Goal: Task Accomplishment & Management: Manage account settings

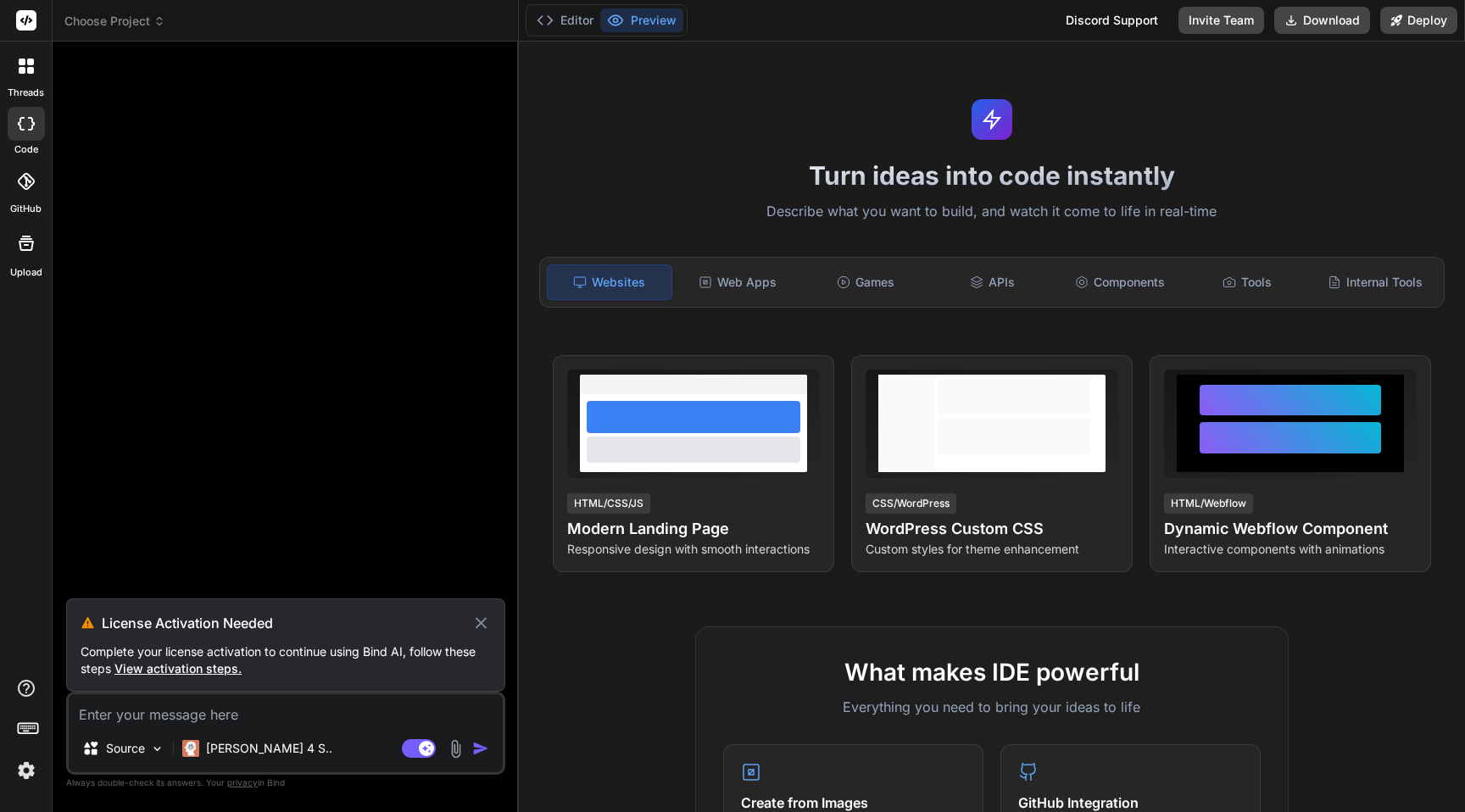
click at [17, 774] on img at bounding box center [26, 770] width 29 height 29
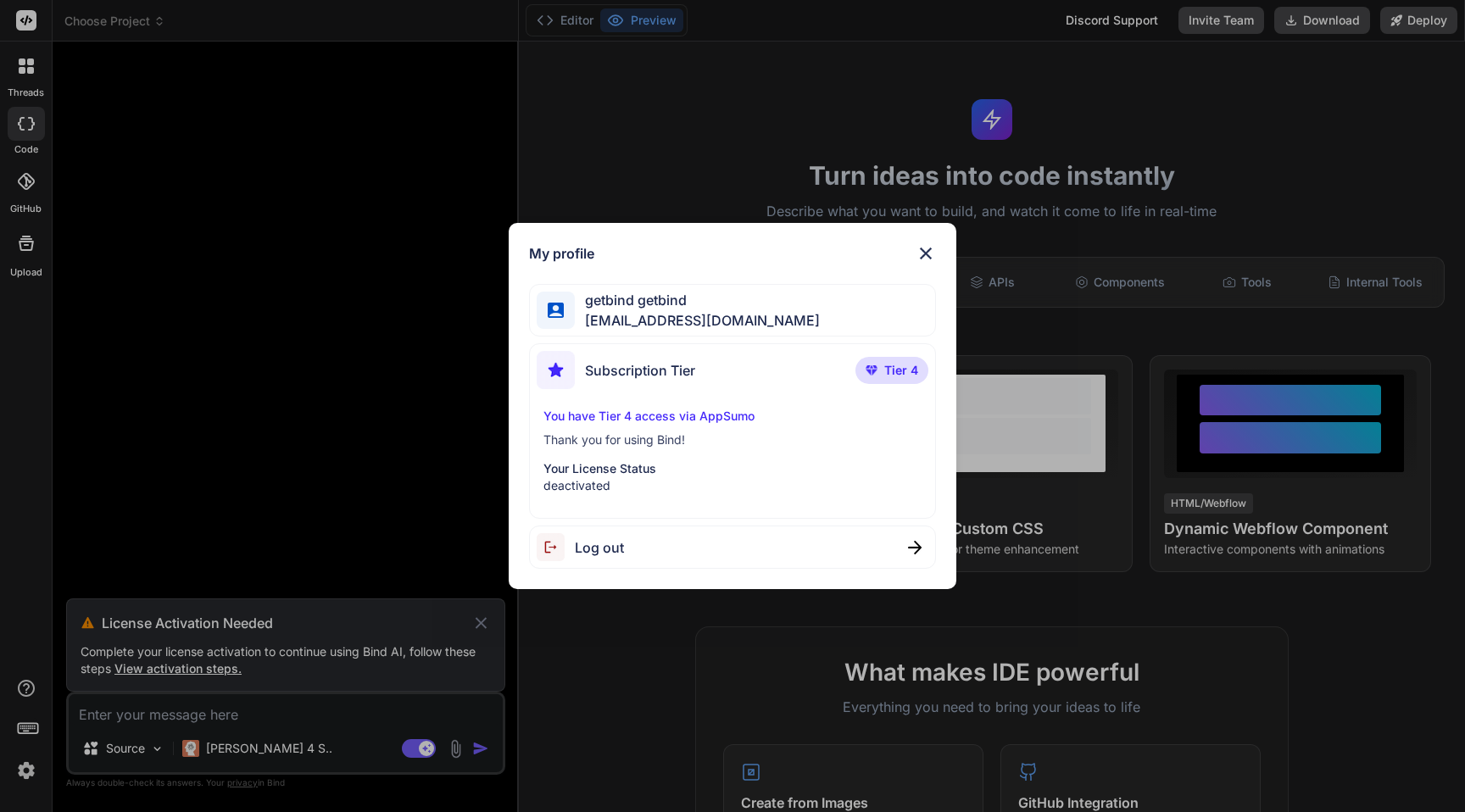
click at [278, 417] on div "My profile getbind getbind getbind.cp751@chillcatch.org Subscription Tier Tier …" at bounding box center [732, 406] width 1465 height 812
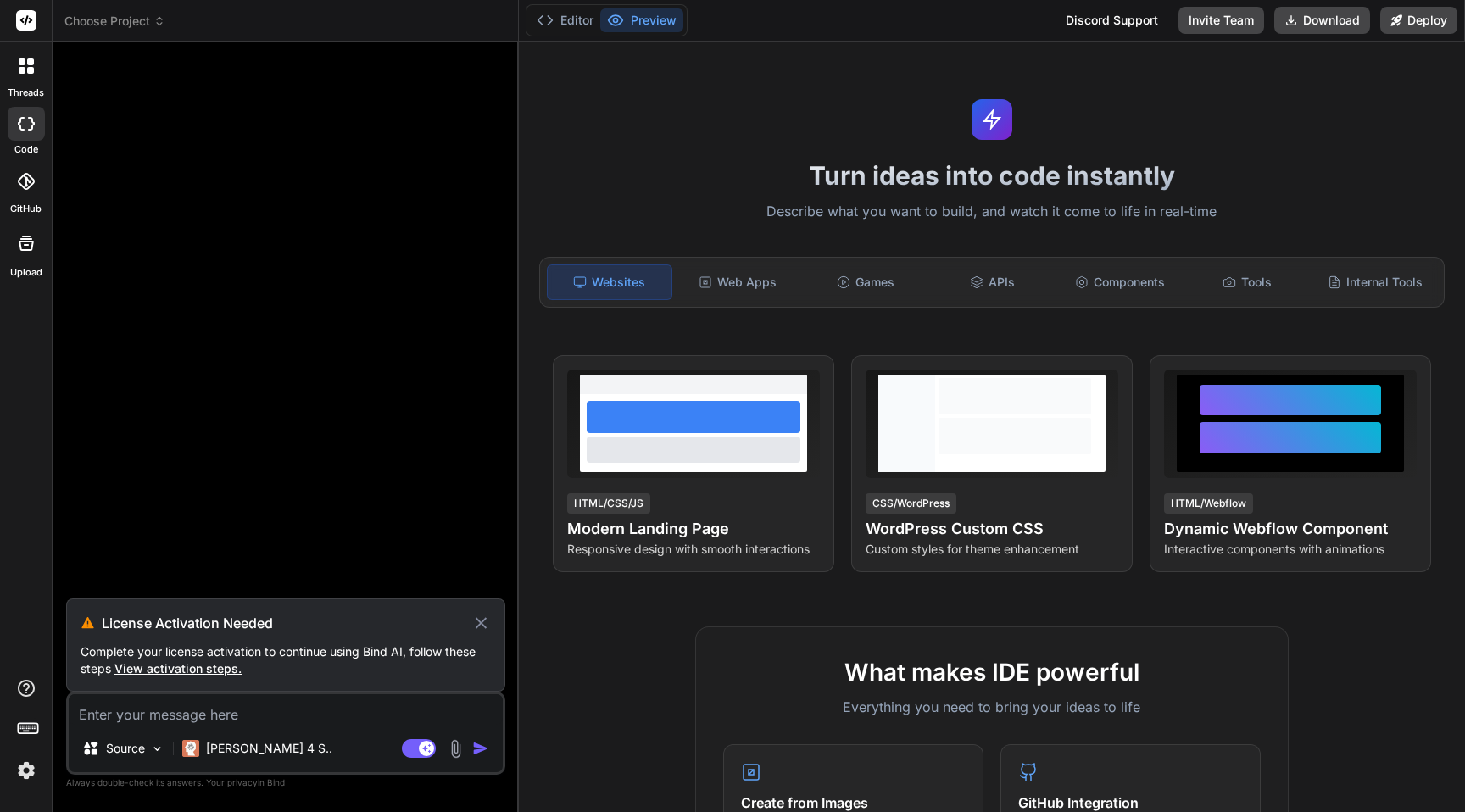
click at [173, 667] on span "View activation steps." at bounding box center [178, 668] width 127 height 14
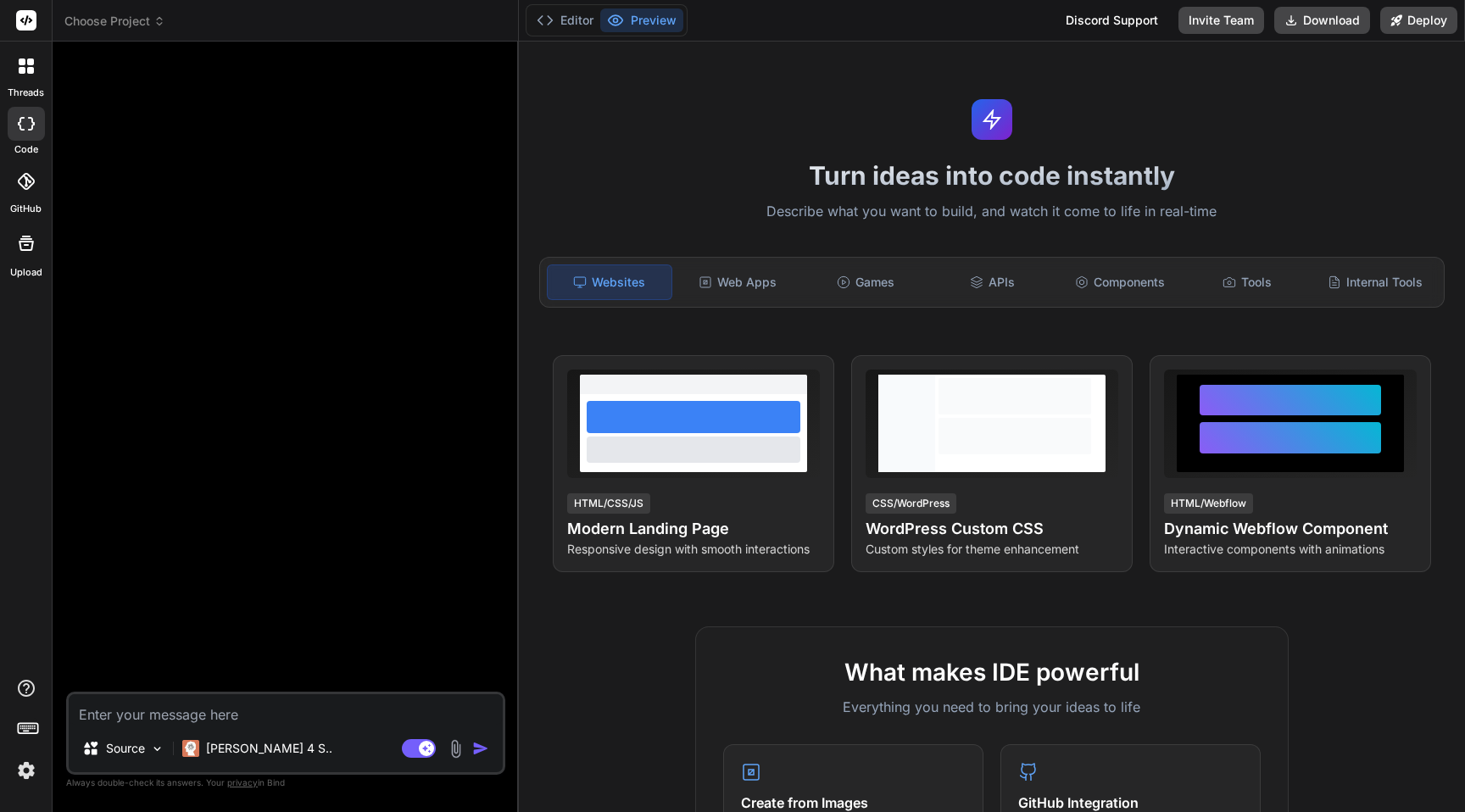
type textarea "x"
click at [23, 764] on img at bounding box center [26, 770] width 29 height 29
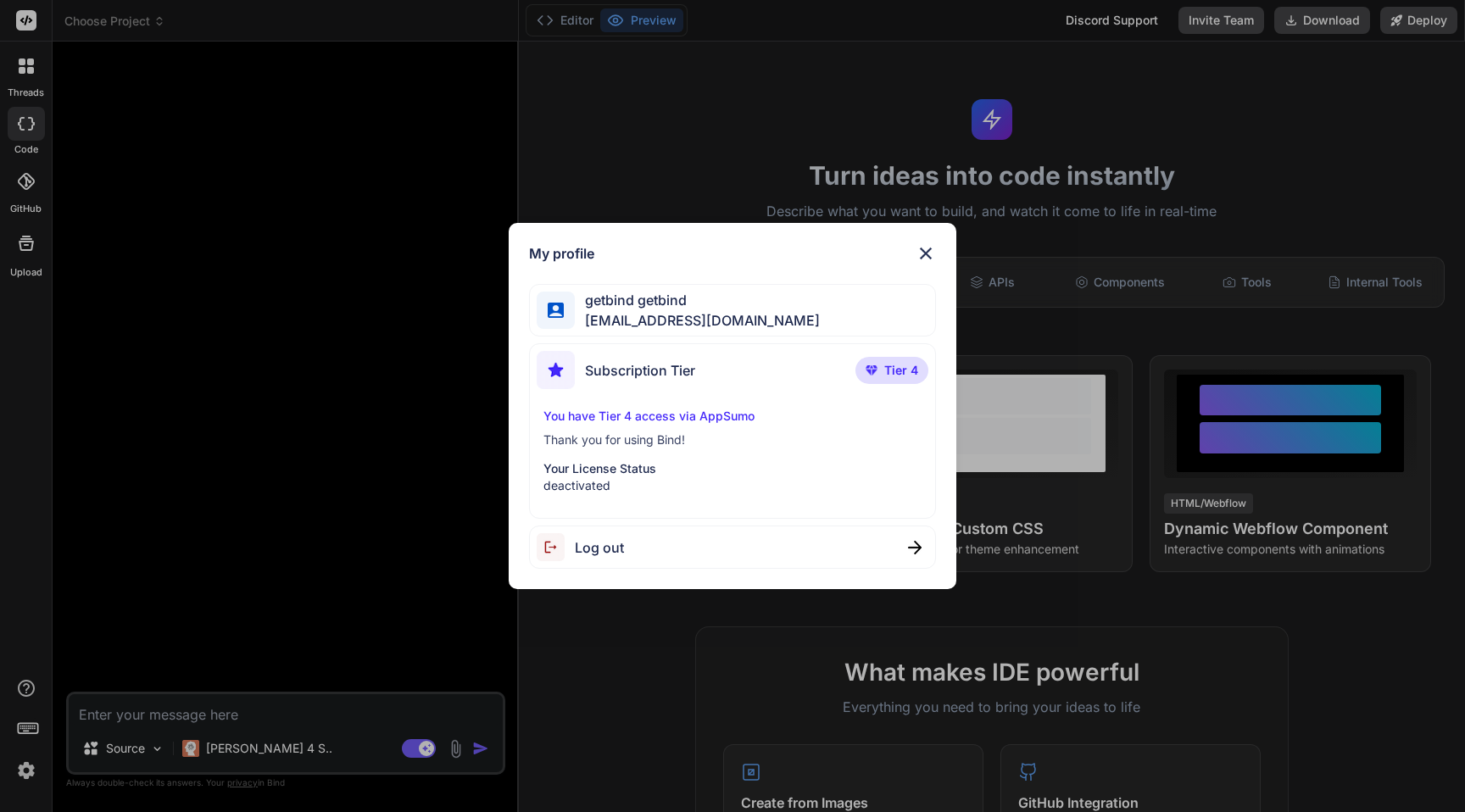
click at [221, 177] on div "My profile getbind getbind getbind.cp751@chillcatch.org Subscription Tier Tier …" at bounding box center [732, 406] width 1465 height 812
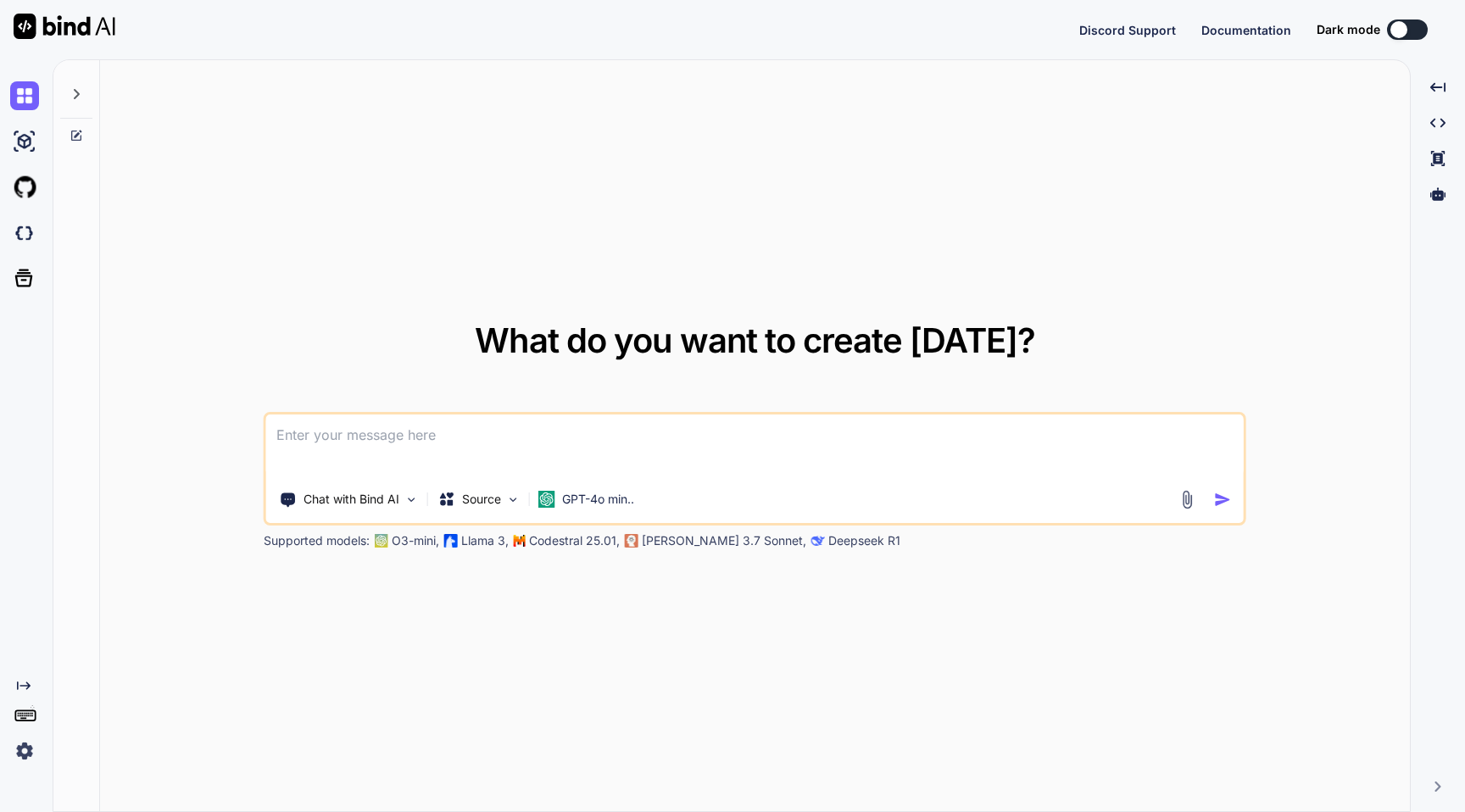
type textarea "x"
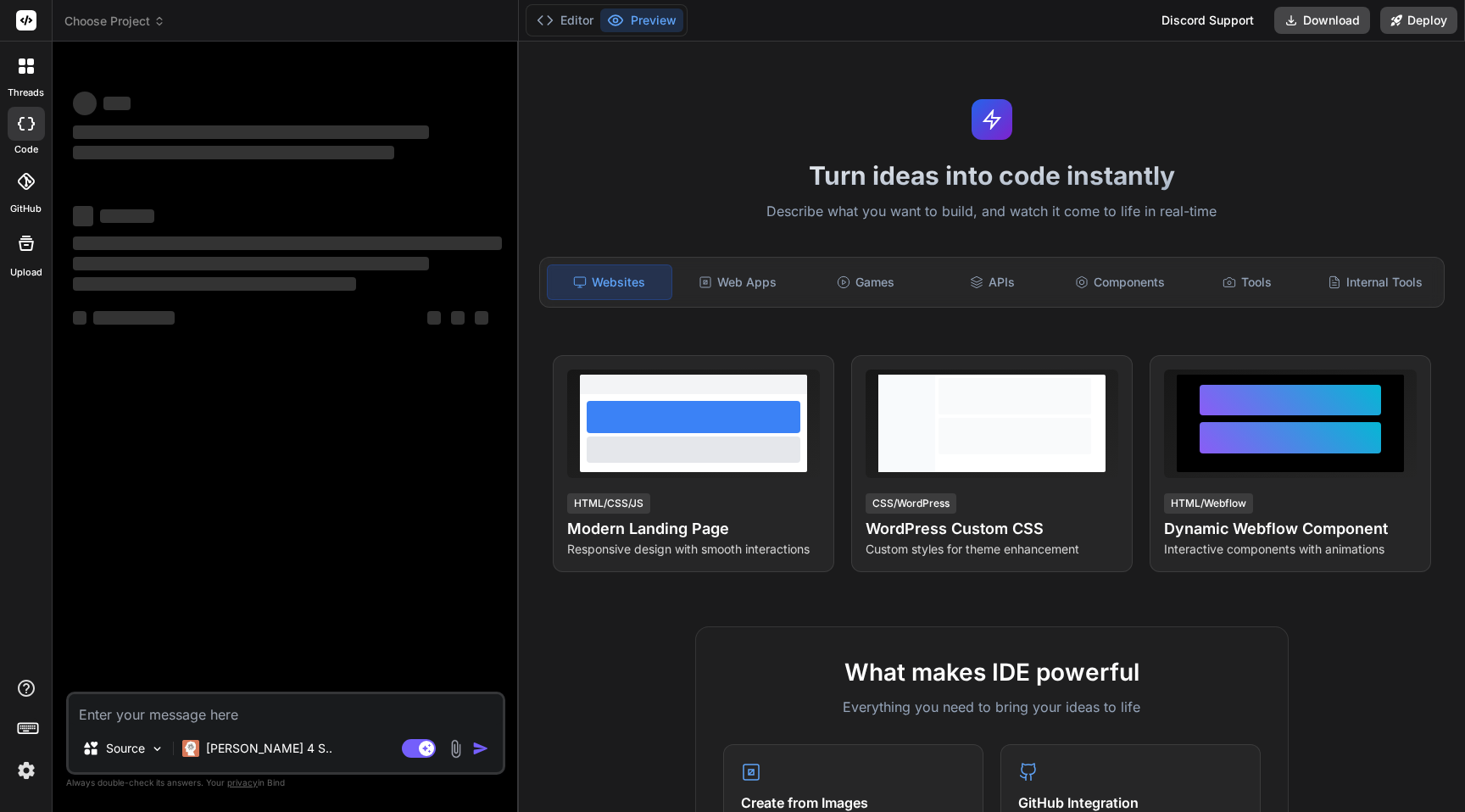
click at [22, 772] on img at bounding box center [26, 770] width 29 height 29
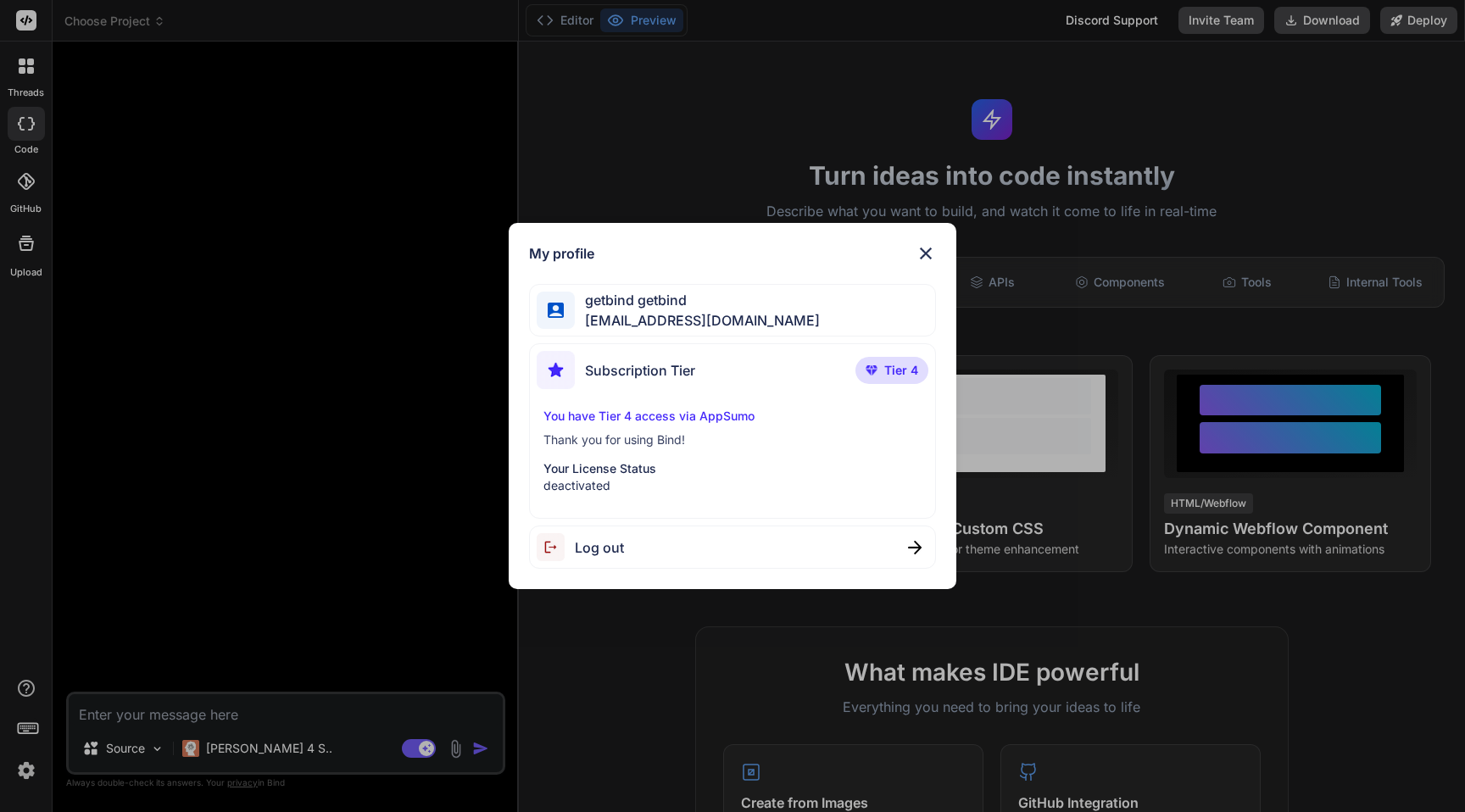
click at [592, 482] on p "deactivated" at bounding box center [732, 485] width 378 height 17
click at [347, 441] on div "My profile getbind getbind getbind.cp751@chillcatch.org Subscription Tier Tier …" at bounding box center [732, 406] width 1465 height 812
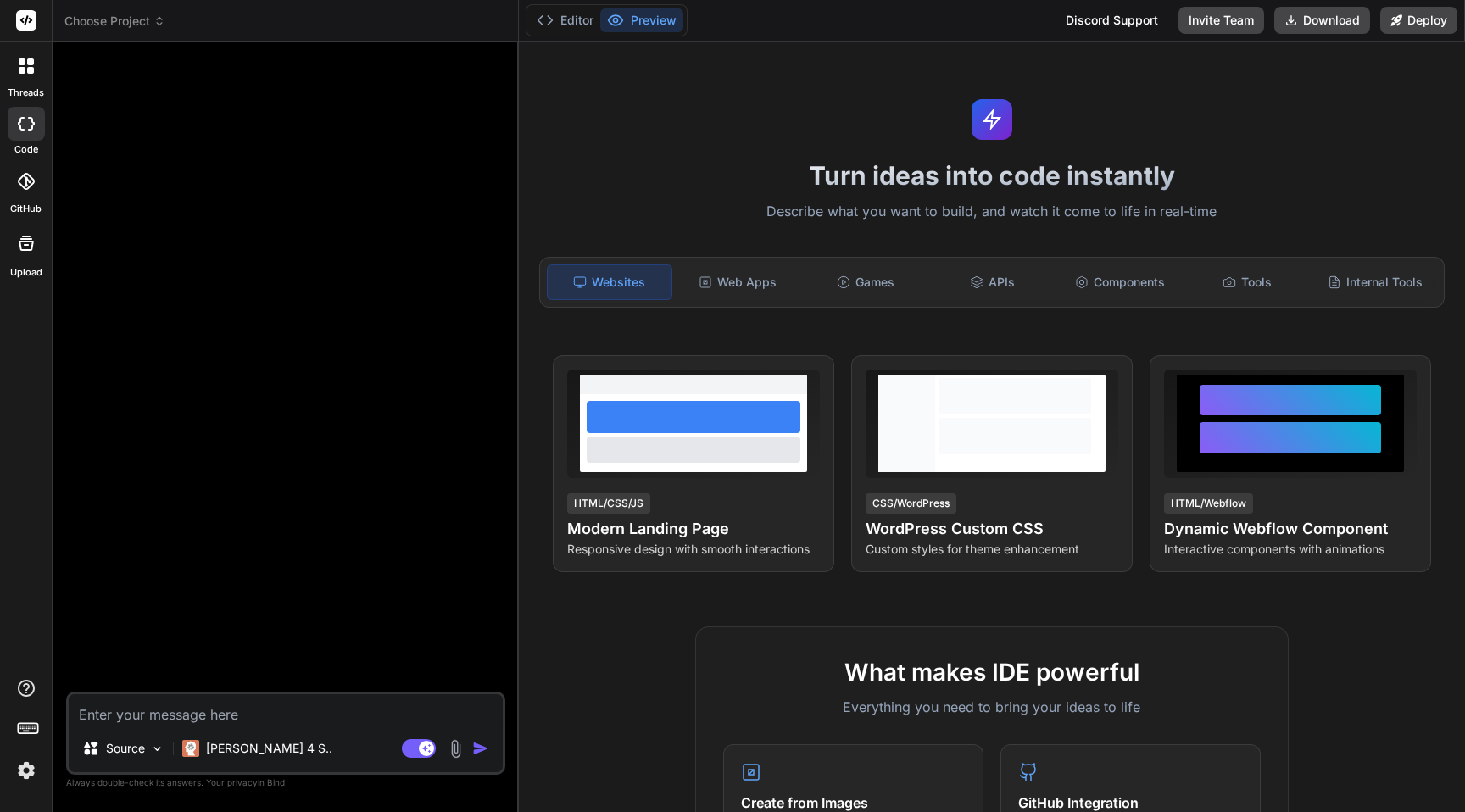
click at [26, 774] on img at bounding box center [26, 770] width 29 height 29
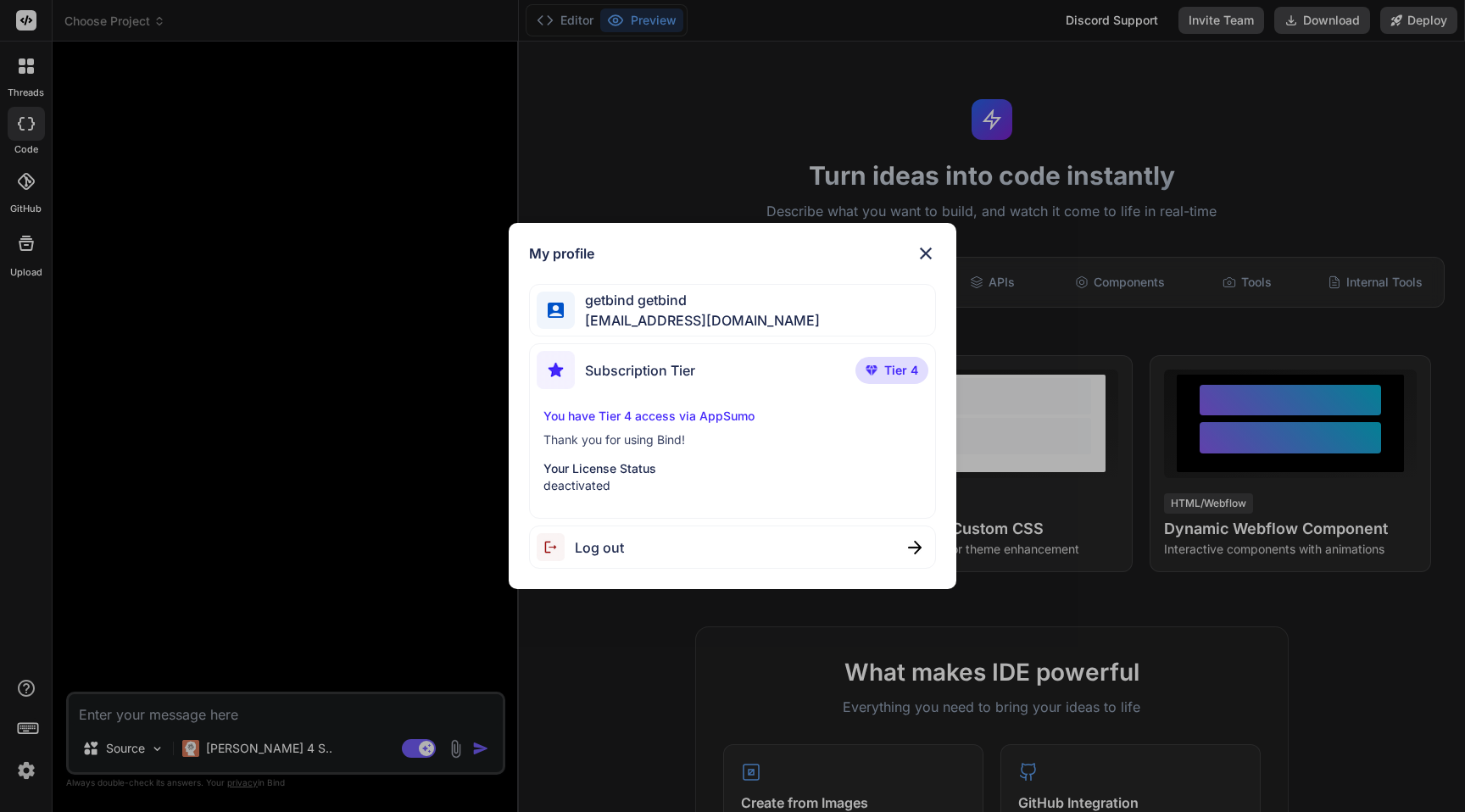
click at [356, 530] on div "My profile getbind getbind getbind.cp751@chillcatch.org Subscription Tier Tier …" at bounding box center [732, 406] width 1465 height 812
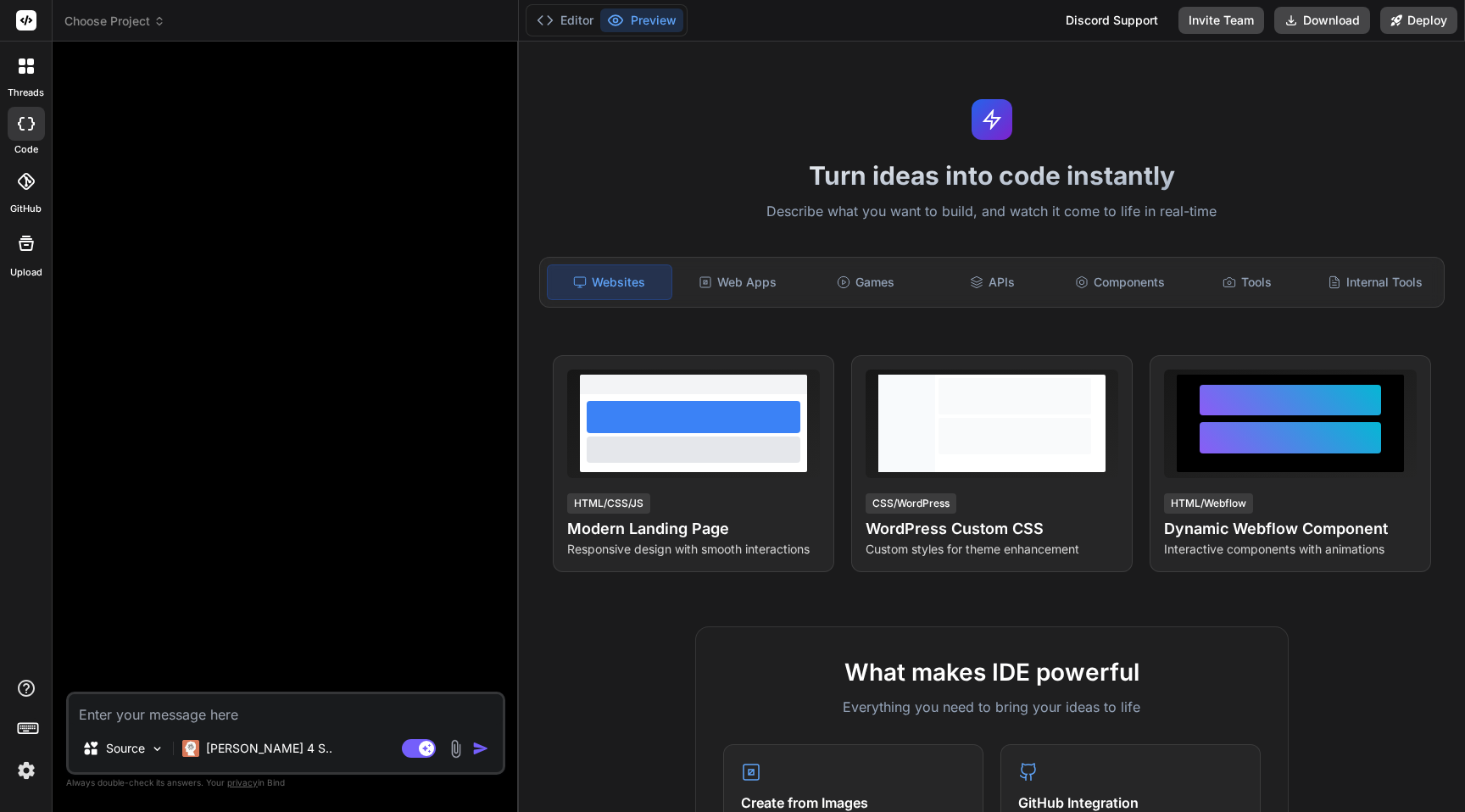
click at [19, 770] on img at bounding box center [26, 770] width 29 height 29
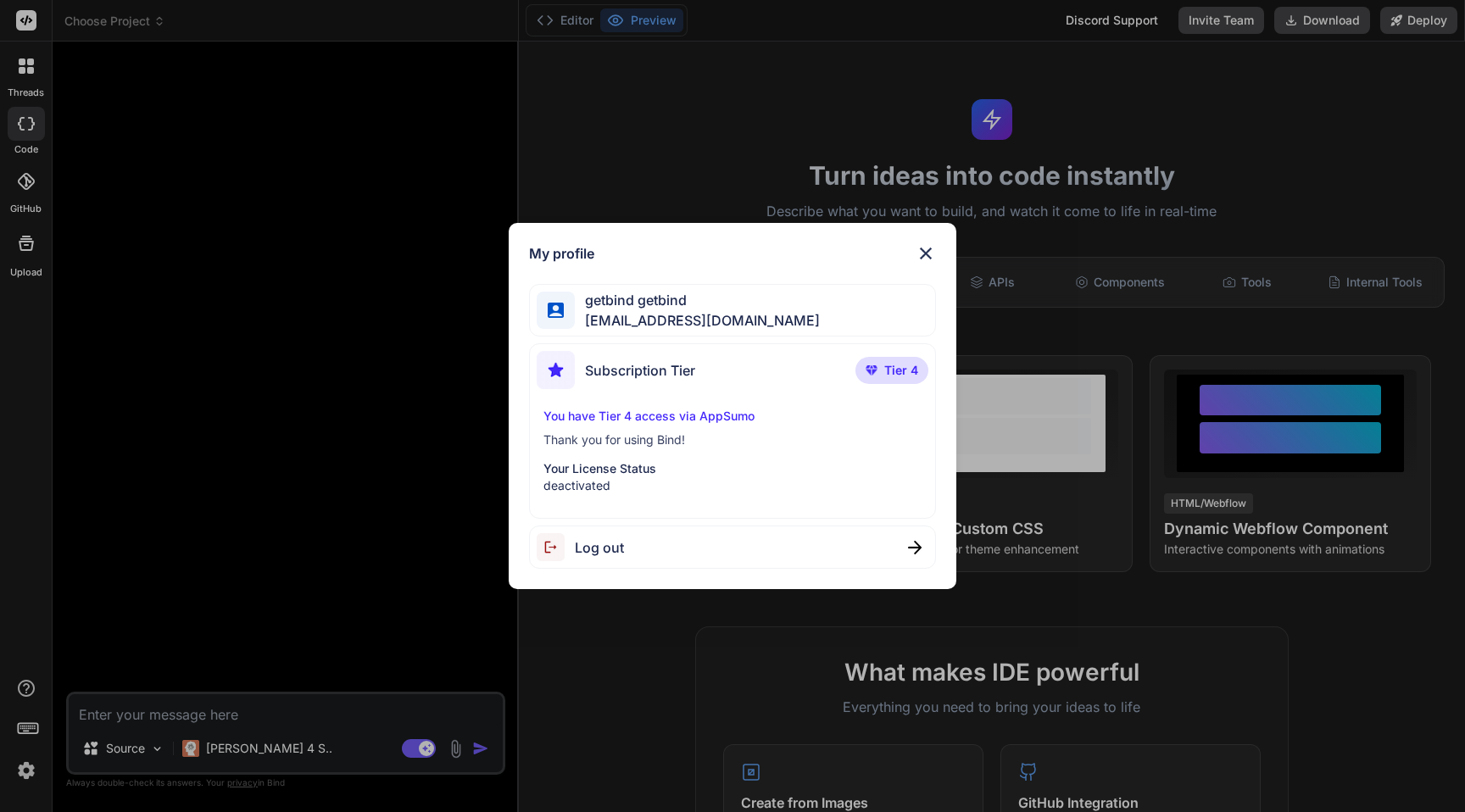
click at [601, 544] on span "Log out" at bounding box center [599, 547] width 49 height 21
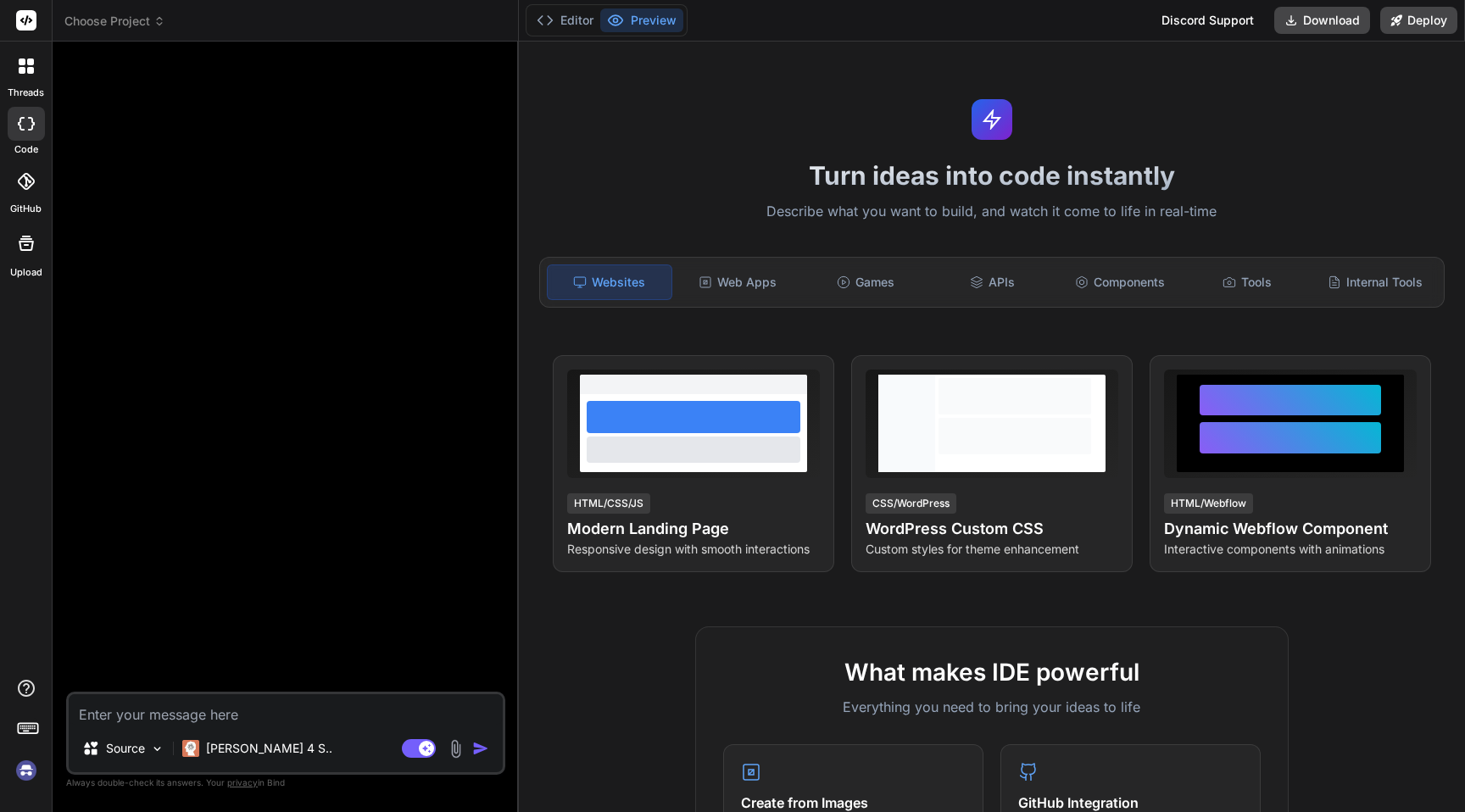
click at [24, 761] on img at bounding box center [26, 770] width 29 height 29
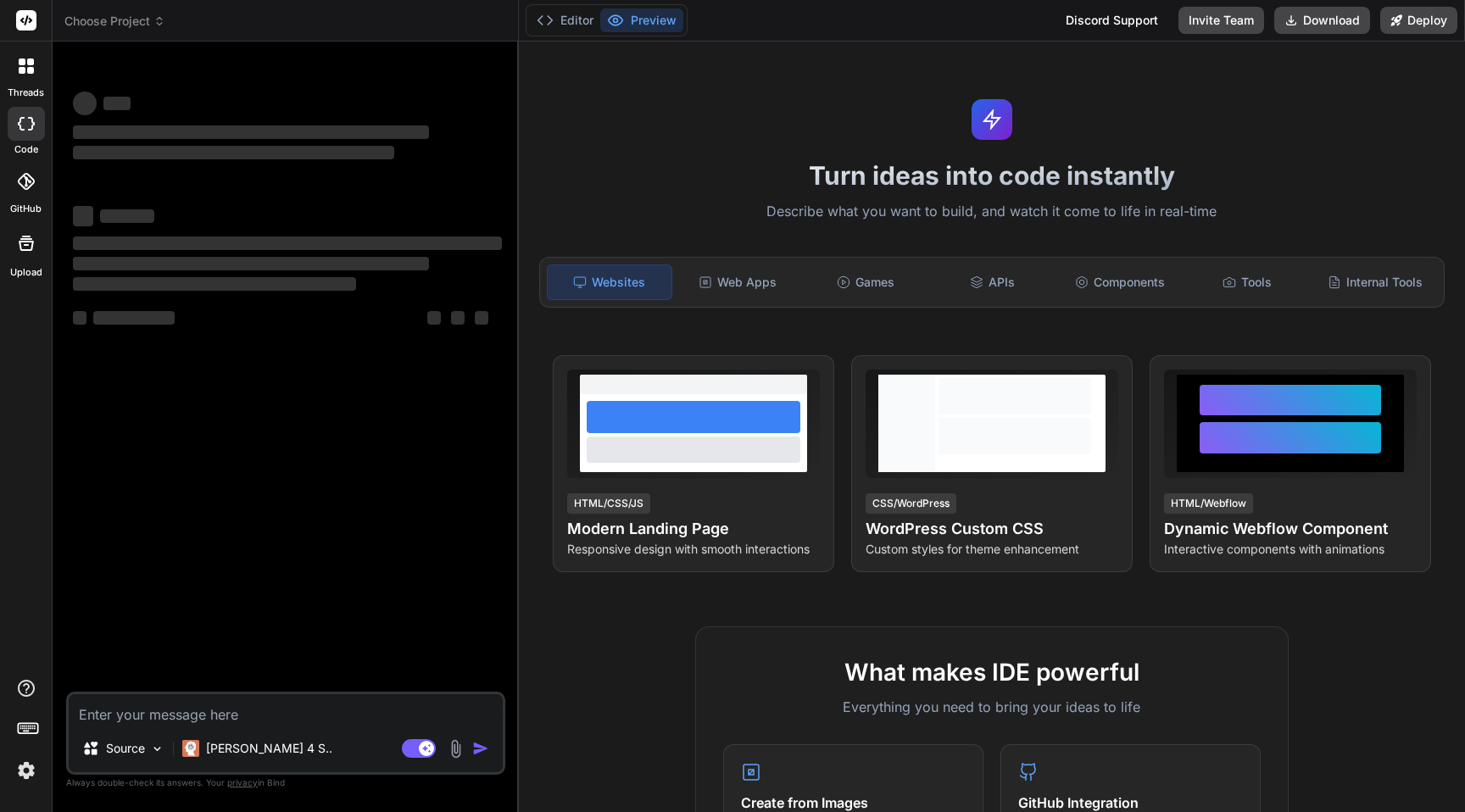
type textarea "x"
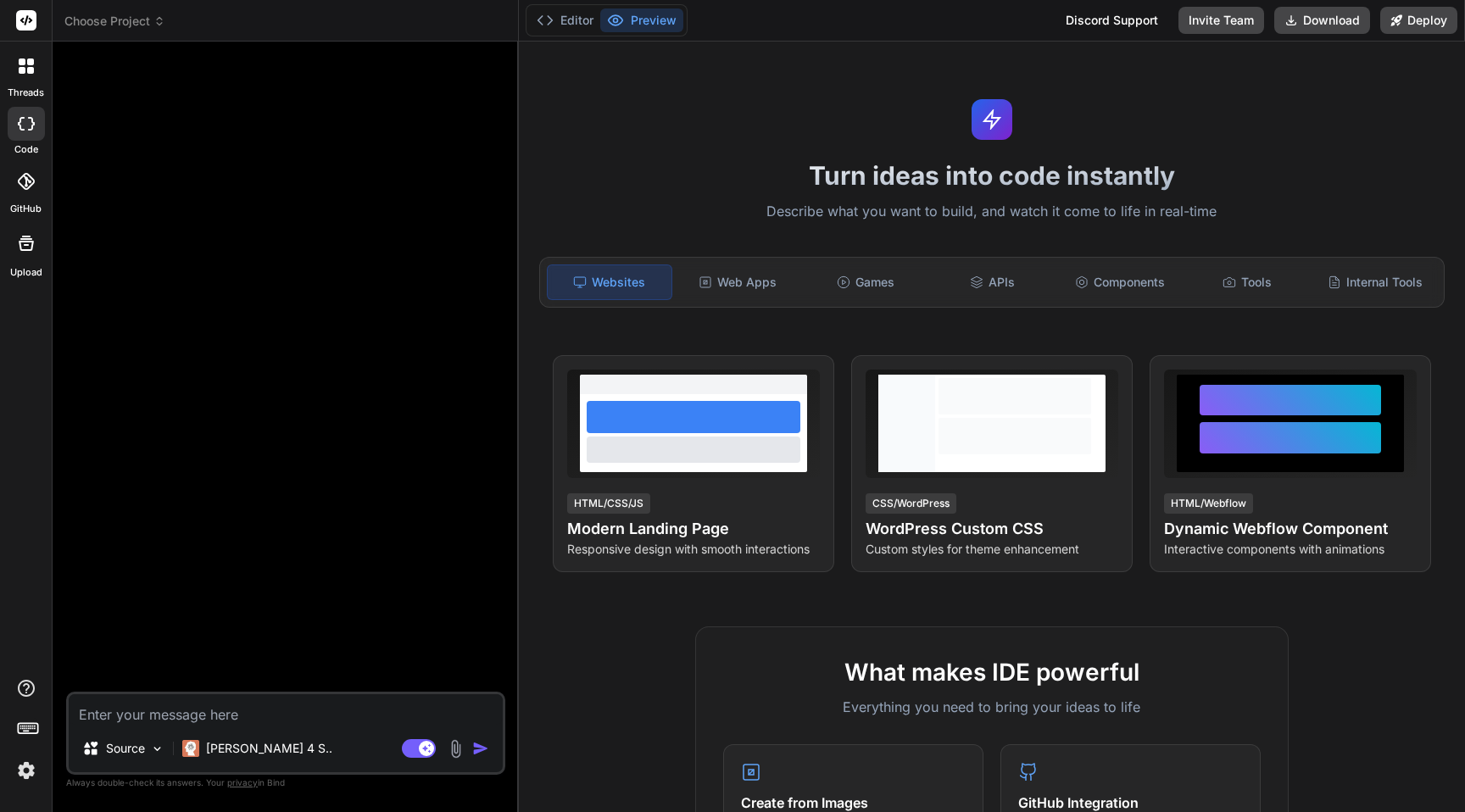
click at [20, 771] on img at bounding box center [26, 770] width 29 height 29
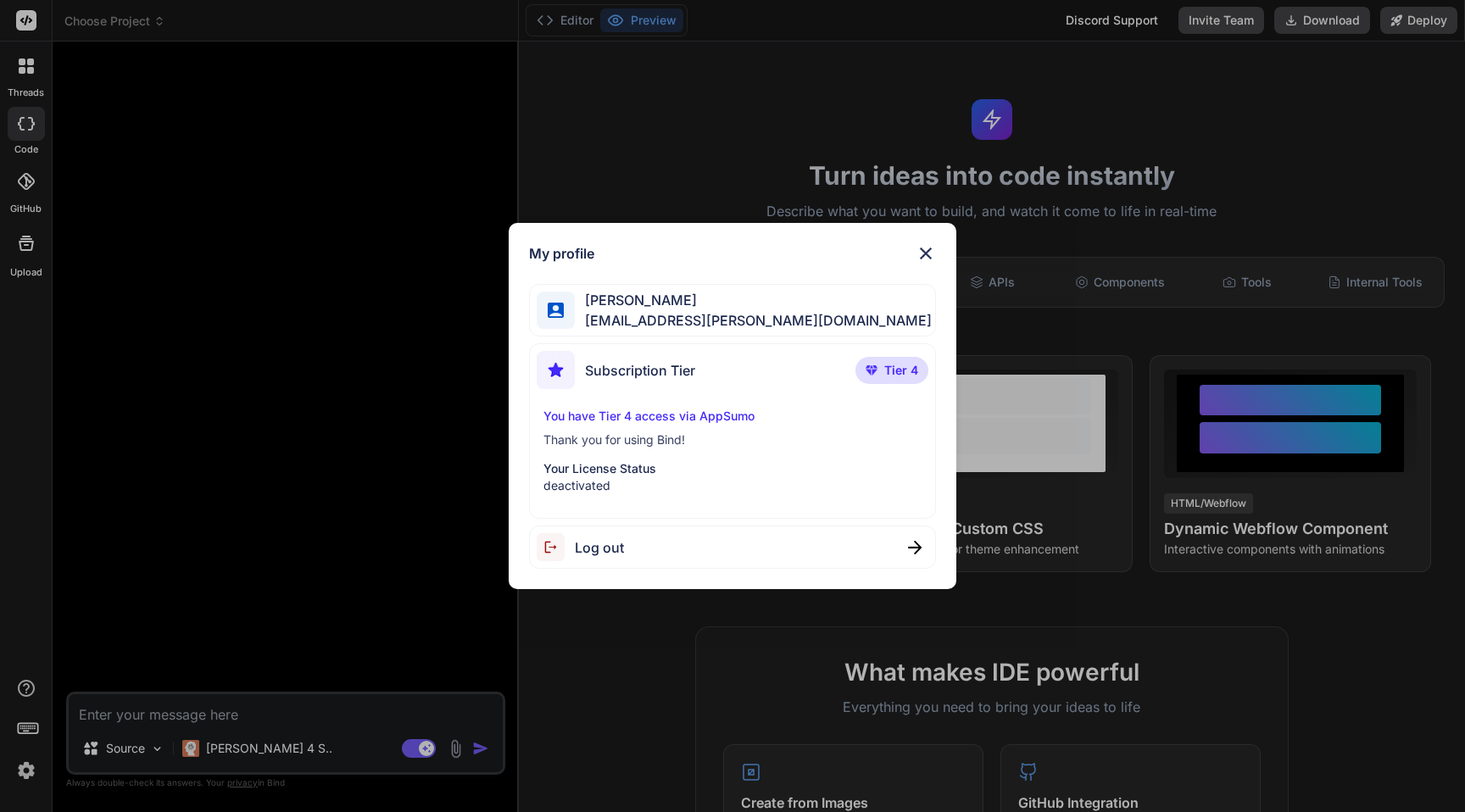
click at [607, 553] on span "Log out" at bounding box center [599, 547] width 49 height 21
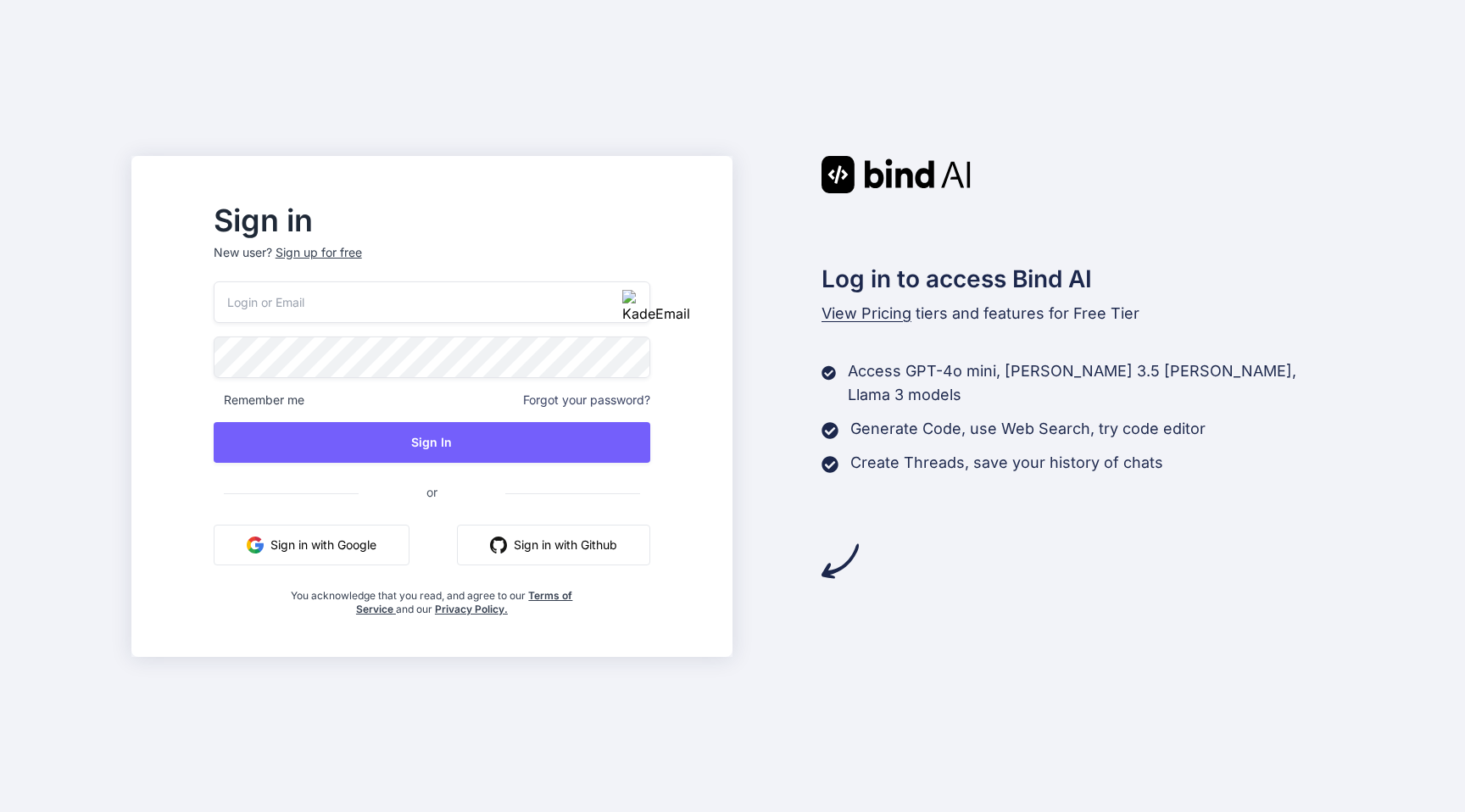
type input "[EMAIL_ADDRESS][PERSON_NAME][DOMAIN_NAME]"
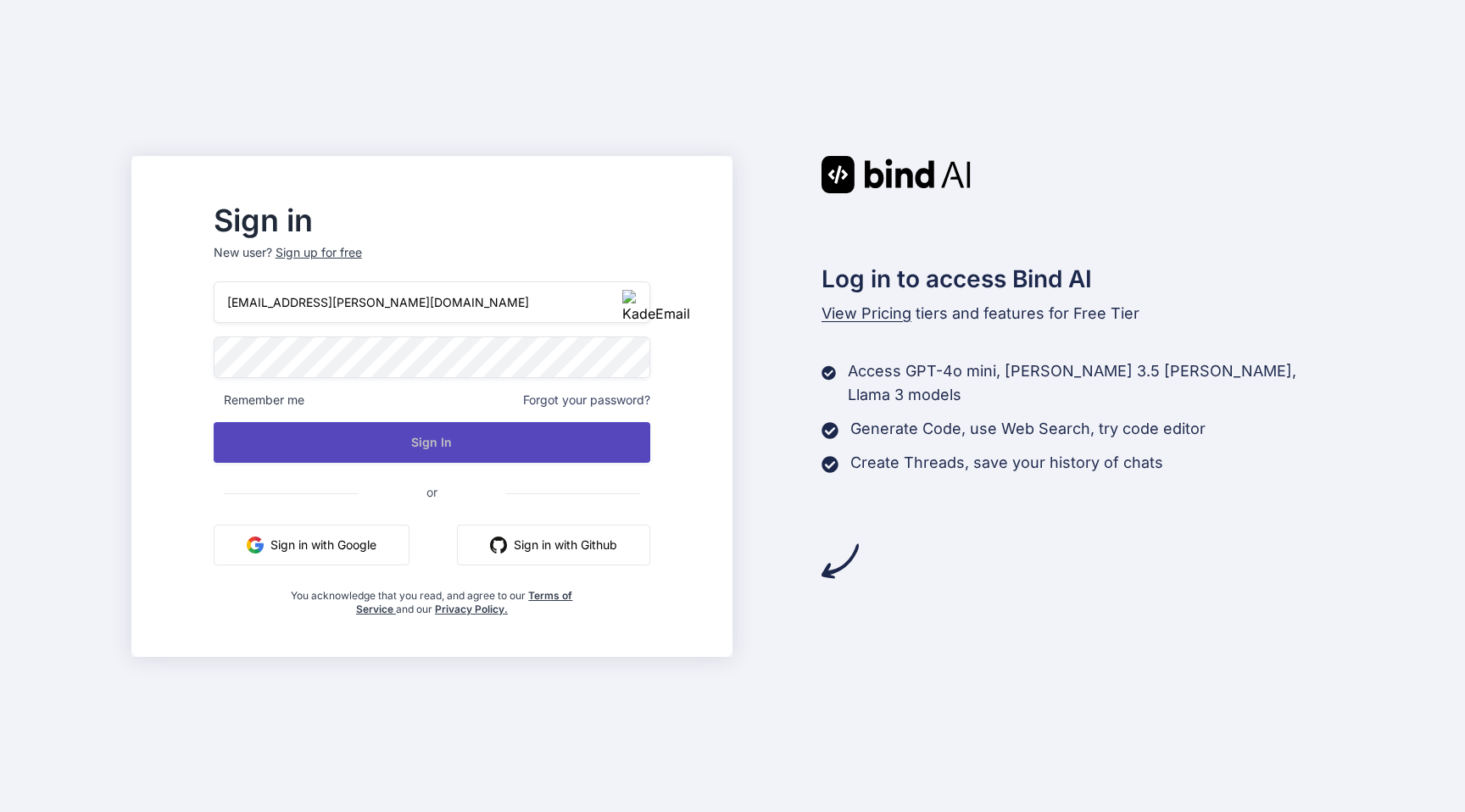
click at [492, 437] on button "Sign In" at bounding box center [432, 441] width 436 height 40
